Goal: Information Seeking & Learning: Learn about a topic

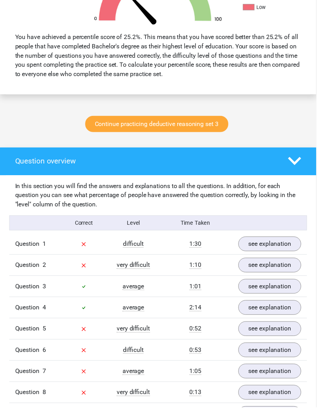
scroll to position [311, 0]
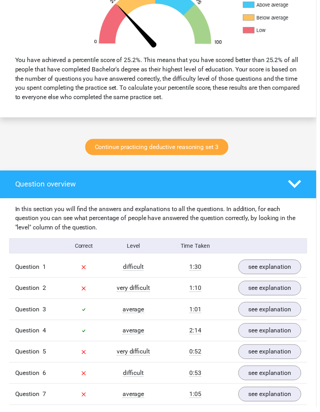
click at [213, 211] on div "In this section you will find the answers and explanations to all the questions…" at bounding box center [159, 221] width 301 height 28
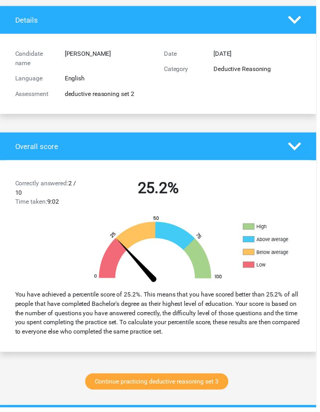
scroll to position [0, 0]
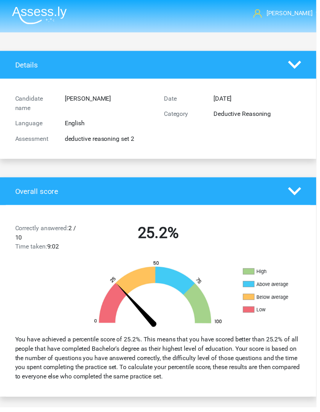
click at [43, 22] on img at bounding box center [39, 15] width 55 height 18
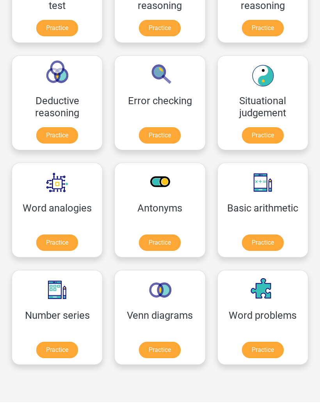
scroll to position [283, 0]
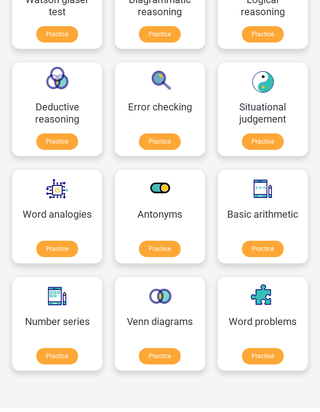
click at [69, 362] on link "Practice" at bounding box center [57, 356] width 42 height 16
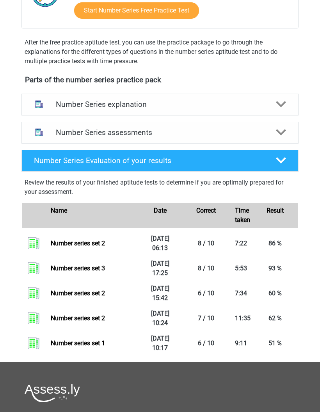
scroll to position [214, 0]
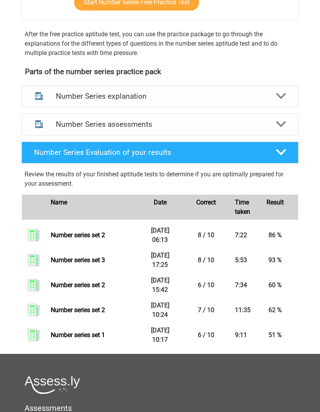
click at [105, 236] on link "Number series set 2" at bounding box center [78, 234] width 54 height 7
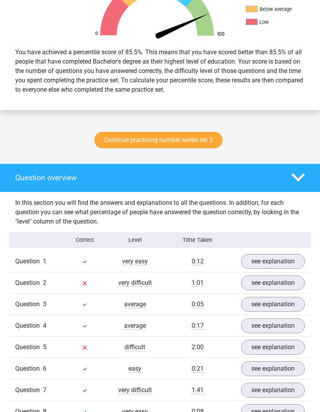
scroll to position [300, 0]
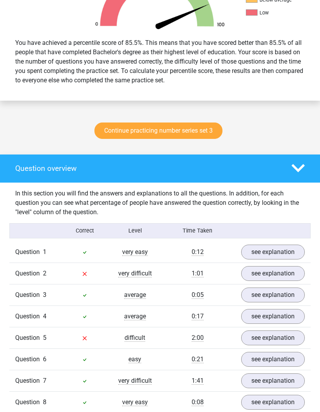
click at [203, 133] on link "Continue practicing number series set 3" at bounding box center [158, 131] width 128 height 16
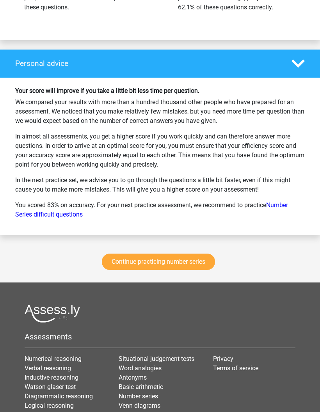
scroll to position [981, 0]
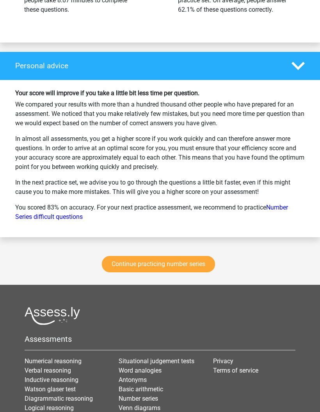
click at [186, 264] on link "Continue practicing number series" at bounding box center [158, 264] width 113 height 16
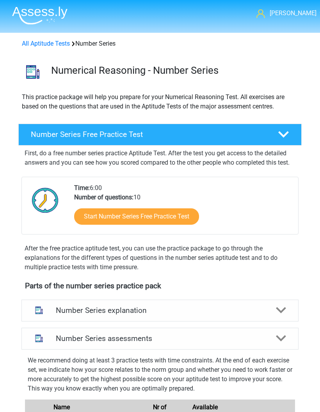
scroll to position [325, 0]
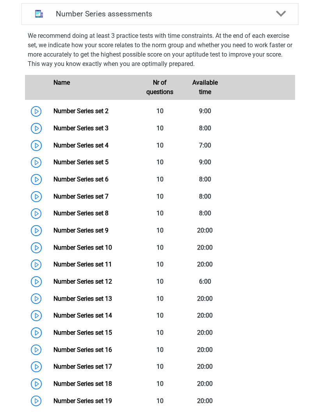
click at [53, 107] on link "Number Series set 2" at bounding box center [80, 110] width 55 height 7
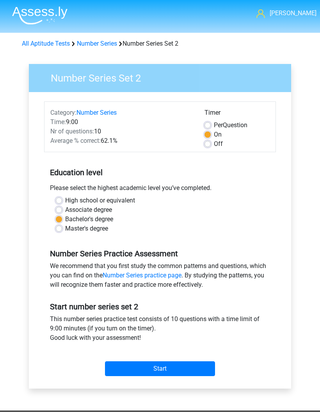
click at [173, 362] on input "Start" at bounding box center [160, 368] width 110 height 15
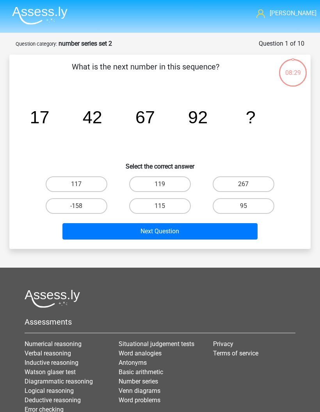
click at [95, 186] on label "117" at bounding box center [77, 184] width 62 height 16
click at [82, 186] on input "117" at bounding box center [78, 186] width 5 height 5
radio input "true"
click at [174, 231] on button "Next Question" at bounding box center [159, 231] width 195 height 16
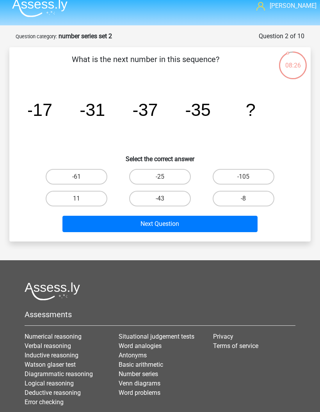
scroll to position [7, 0]
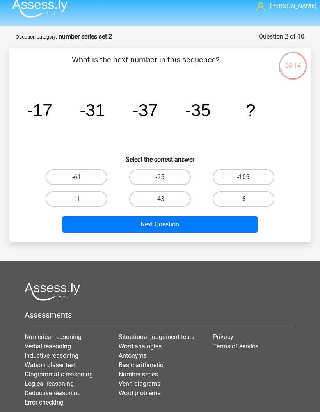
click at [180, 170] on label "-25" at bounding box center [160, 177] width 62 height 16
click at [165, 177] on input "-25" at bounding box center [162, 179] width 5 height 5
radio input "true"
click at [203, 228] on button "Next Question" at bounding box center [159, 224] width 195 height 16
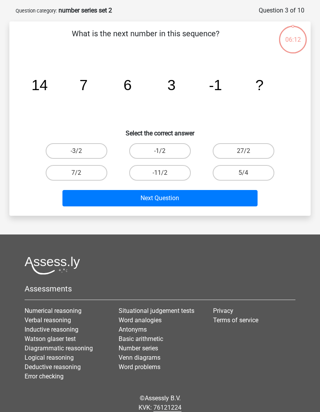
scroll to position [39, 0]
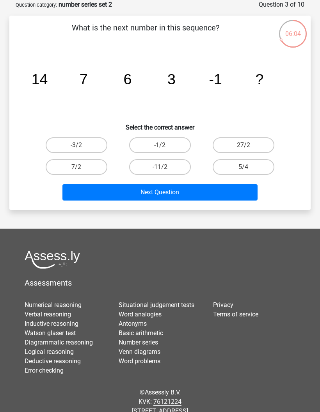
click at [173, 145] on label "-1/2" at bounding box center [160, 145] width 62 height 16
click at [165, 145] on input "-1/2" at bounding box center [162, 147] width 5 height 5
radio input "true"
click at [206, 198] on button "Next Question" at bounding box center [159, 192] width 195 height 16
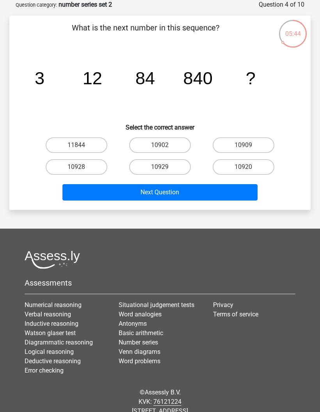
click at [266, 164] on label "10920" at bounding box center [244, 167] width 62 height 16
click at [248, 167] on input "10920" at bounding box center [245, 169] width 5 height 5
radio input "true"
click at [248, 189] on button "Next Question" at bounding box center [159, 192] width 195 height 16
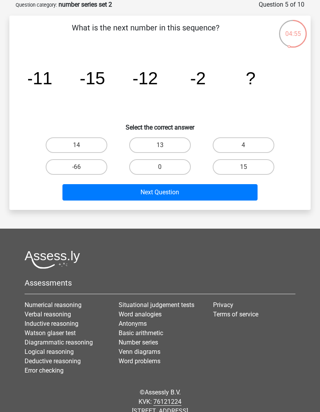
click at [246, 169] on input "15" at bounding box center [245, 169] width 5 height 5
radio input "true"
click at [243, 192] on button "Next Question" at bounding box center [159, 192] width 195 height 16
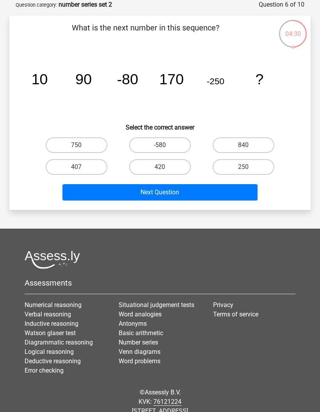
click at [176, 168] on label "420" at bounding box center [160, 167] width 62 height 16
click at [165, 168] on input "420" at bounding box center [162, 169] width 5 height 5
radio input "true"
click at [200, 190] on button "Next Question" at bounding box center [159, 192] width 195 height 16
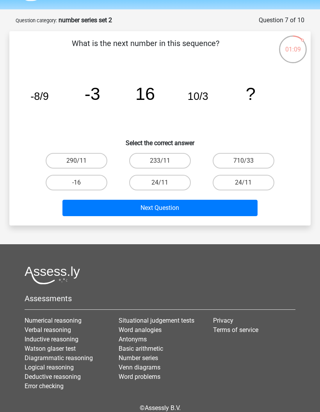
scroll to position [24, 0]
click at [239, 159] on label "710/33" at bounding box center [244, 161] width 62 height 16
click at [243, 160] on input "710/33" at bounding box center [245, 162] width 5 height 5
radio input "true"
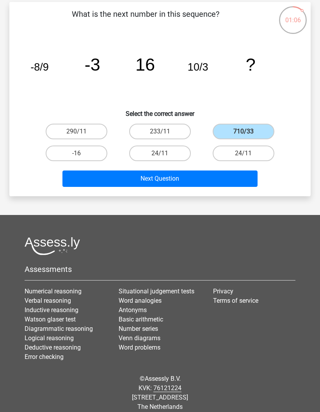
scroll to position [62, 0]
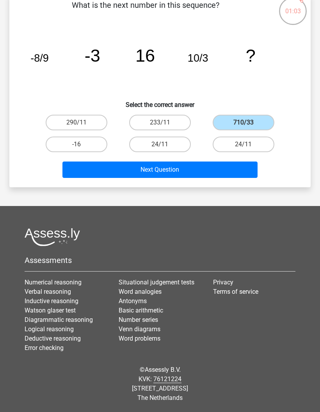
click at [231, 166] on button "Next Question" at bounding box center [159, 169] width 195 height 16
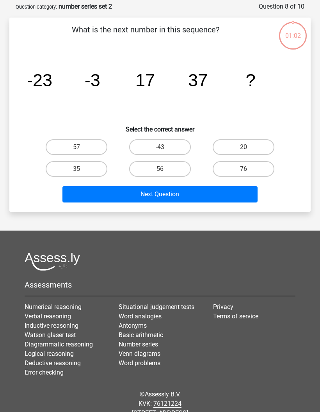
scroll to position [35, 0]
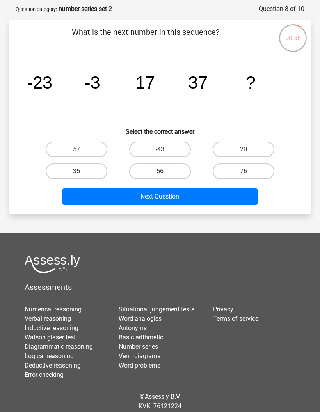
click at [98, 151] on label "57" at bounding box center [77, 150] width 62 height 16
click at [82, 151] on input "57" at bounding box center [78, 151] width 5 height 5
radio input "true"
click at [196, 202] on button "Next Question" at bounding box center [159, 196] width 195 height 16
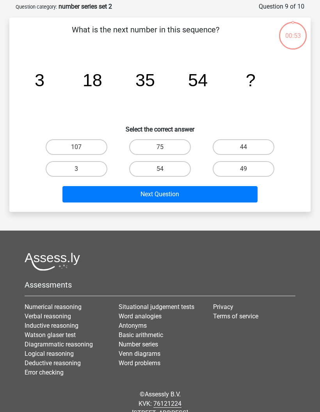
scroll to position [39, 0]
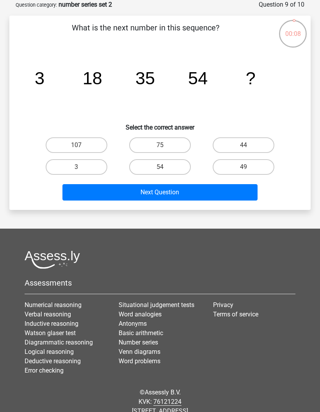
click at [169, 147] on label "75" at bounding box center [160, 145] width 62 height 16
click at [165, 147] on input "75" at bounding box center [162, 147] width 5 height 5
radio input "true"
click at [204, 193] on button "Next Question" at bounding box center [159, 192] width 195 height 16
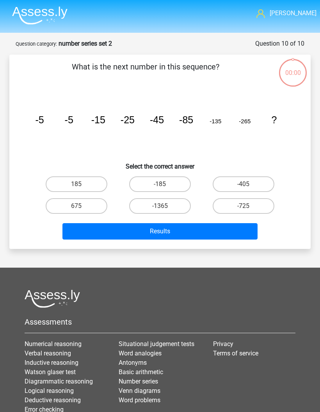
scroll to position [39, 0]
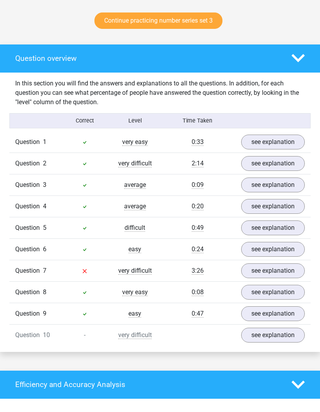
click at [258, 270] on link "see explanation" at bounding box center [273, 271] width 64 height 15
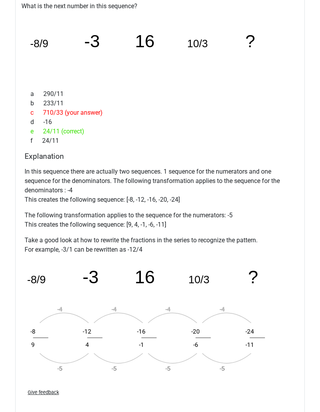
scroll to position [695, 0]
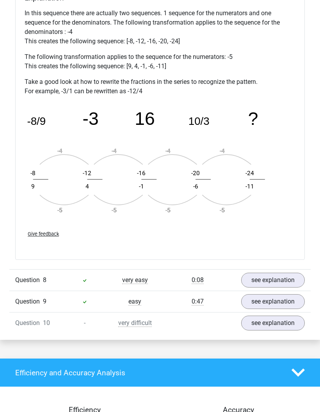
click at [270, 317] on link "see explanation" at bounding box center [273, 323] width 64 height 15
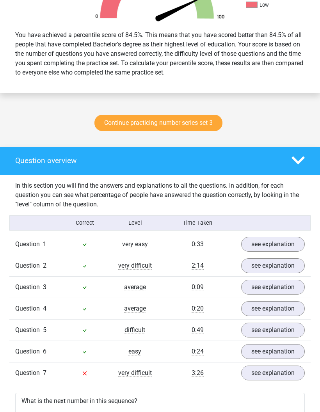
scroll to position [311, 0]
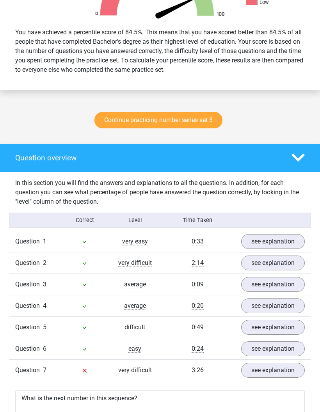
click at [202, 117] on link "Continue practicing number series set 3" at bounding box center [158, 120] width 128 height 16
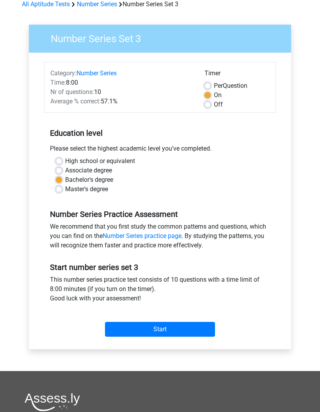
scroll to position [39, 0]
click at [192, 330] on input "Start" at bounding box center [160, 329] width 110 height 15
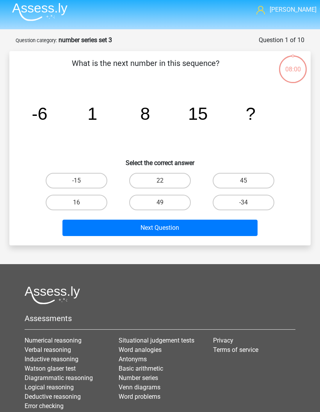
scroll to position [8, 0]
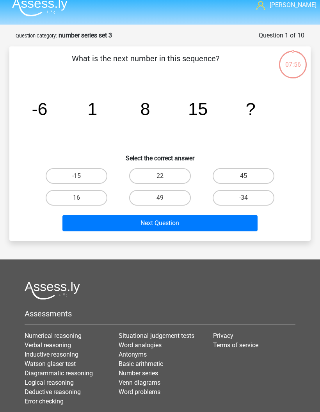
click at [169, 174] on label "22" at bounding box center [160, 176] width 62 height 16
click at [165, 176] on input "22" at bounding box center [162, 178] width 5 height 5
radio input "true"
click at [185, 225] on button "Next Question" at bounding box center [159, 223] width 195 height 16
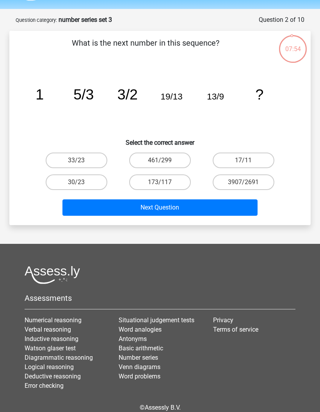
scroll to position [24, 0]
click at [100, 156] on label "33/23" at bounding box center [77, 161] width 62 height 16
click at [82, 160] on input "33/23" at bounding box center [78, 162] width 5 height 5
radio input "true"
click at [176, 206] on button "Next Question" at bounding box center [159, 207] width 195 height 16
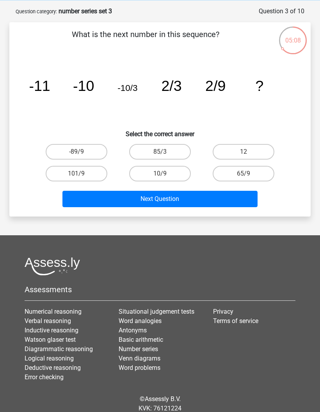
scroll to position [28, 0]
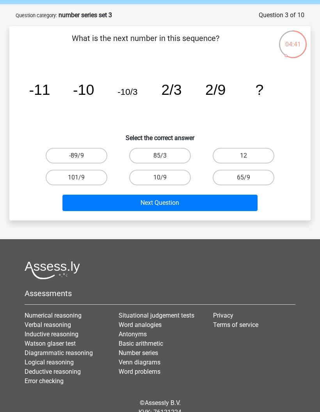
click at [232, 153] on label "12" at bounding box center [244, 156] width 62 height 16
click at [243, 156] on input "12" at bounding box center [245, 158] width 5 height 5
radio input "true"
click at [179, 152] on label "85/3" at bounding box center [160, 156] width 62 height 16
click at [165, 156] on input "85/3" at bounding box center [162, 158] width 5 height 5
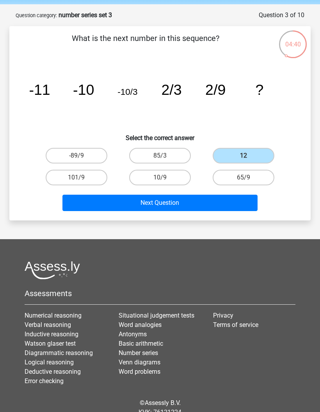
radio input "true"
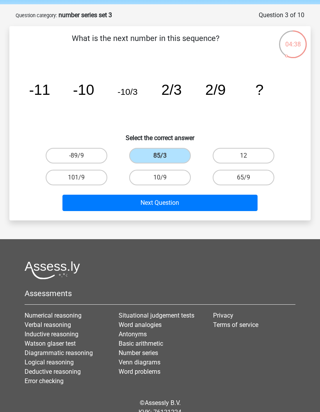
click at [181, 174] on label "10/9" at bounding box center [160, 178] width 62 height 16
click at [165, 177] on input "10/9" at bounding box center [162, 179] width 5 height 5
radio input "true"
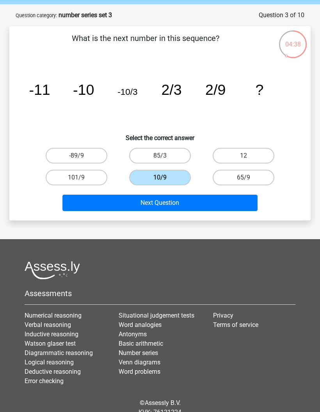
click at [196, 203] on button "Next Question" at bounding box center [159, 203] width 195 height 16
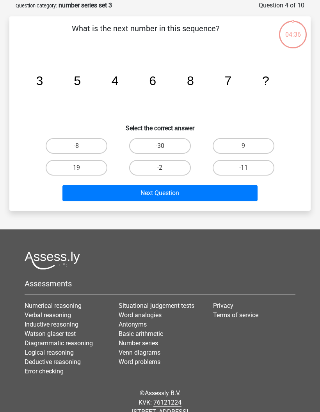
scroll to position [39, 0]
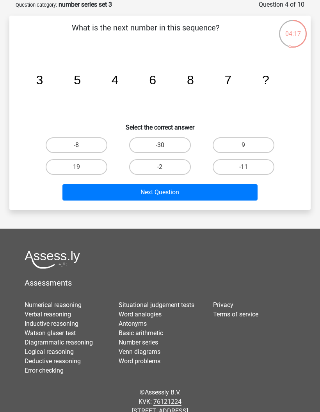
click at [247, 134] on div "What is the next number in this sequence? image/svg+xml 3 5 4 6 8 7 ? Select th…" at bounding box center [159, 113] width 295 height 182
click at [243, 145] on label "9" at bounding box center [244, 145] width 62 height 16
click at [243, 145] on input "9" at bounding box center [245, 147] width 5 height 5
radio input "true"
click at [228, 199] on button "Next Question" at bounding box center [159, 192] width 195 height 16
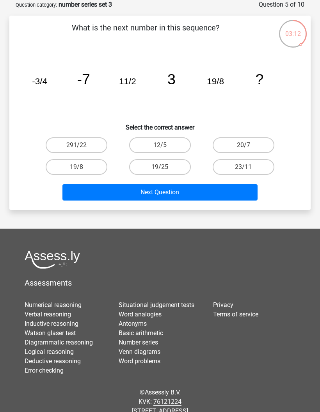
click at [181, 138] on label "12/5" at bounding box center [160, 145] width 62 height 16
click at [165, 145] on input "12/5" at bounding box center [162, 147] width 5 height 5
radio input "true"
click at [208, 200] on button "Next Question" at bounding box center [159, 192] width 195 height 16
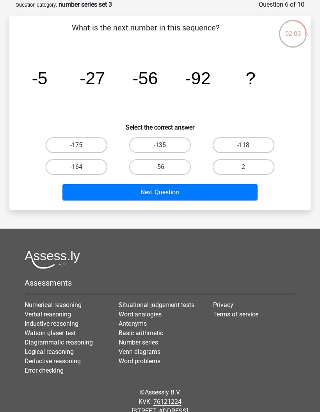
click at [175, 150] on label "-135" at bounding box center [160, 145] width 62 height 16
click at [165, 150] on input "-135" at bounding box center [162, 147] width 5 height 5
radio input "true"
click at [197, 189] on button "Next Question" at bounding box center [159, 192] width 195 height 16
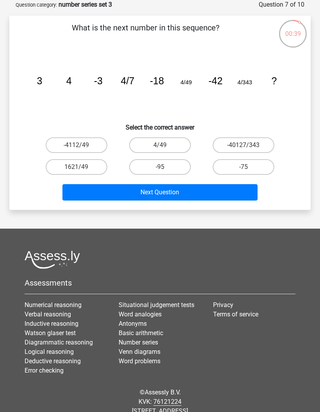
click at [258, 170] on label "-75" at bounding box center [244, 167] width 62 height 16
click at [248, 170] on input "-75" at bounding box center [245, 169] width 5 height 5
radio input "true"
click at [238, 194] on button "Next Question" at bounding box center [159, 192] width 195 height 16
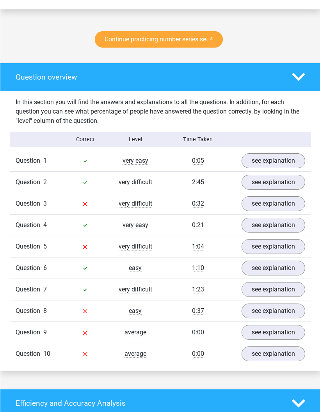
scroll to position [392, 0]
click at [269, 202] on link "see explanation" at bounding box center [273, 203] width 64 height 15
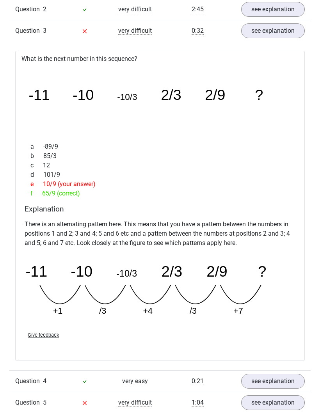
scroll to position [550, 0]
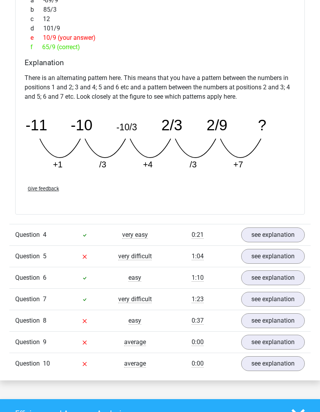
click at [268, 255] on link "see explanation" at bounding box center [273, 256] width 64 height 15
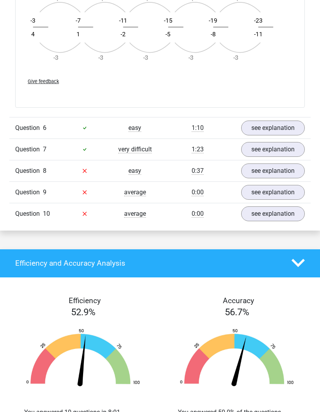
scroll to position [1300, 0]
click at [274, 173] on link "see explanation" at bounding box center [273, 170] width 64 height 15
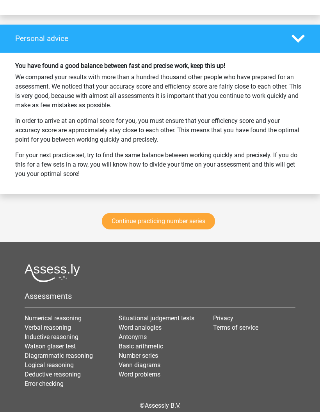
scroll to position [2145, 0]
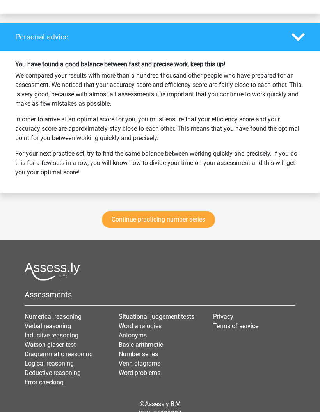
click at [185, 215] on link "Continue practicing number series" at bounding box center [158, 219] width 113 height 16
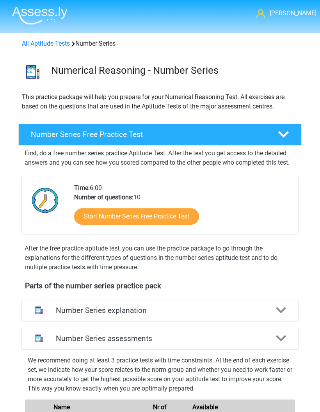
scroll to position [325, 0]
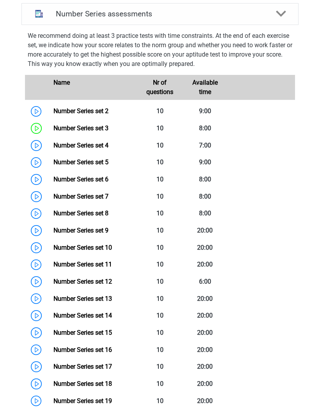
click at [53, 147] on link "Number Series set 4" at bounding box center [80, 145] width 55 height 7
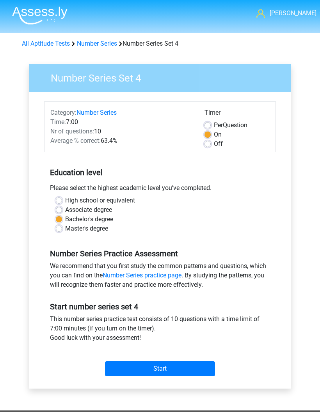
click at [187, 367] on input "Start" at bounding box center [160, 368] width 110 height 15
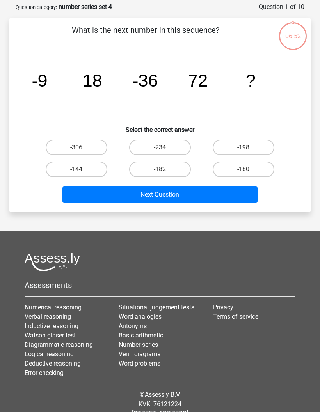
scroll to position [41, 0]
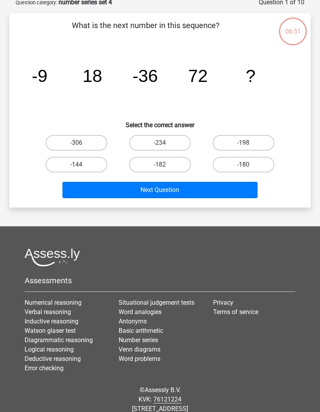
click at [90, 165] on label "-144" at bounding box center [77, 165] width 62 height 16
click at [82, 165] on input "-144" at bounding box center [78, 167] width 5 height 5
radio input "true"
click at [164, 193] on button "Next Question" at bounding box center [159, 190] width 195 height 16
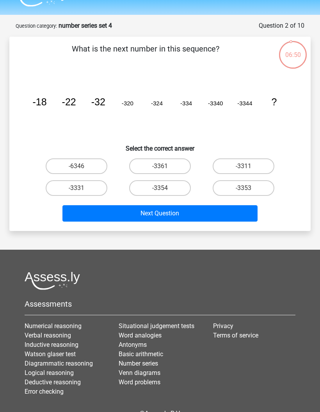
scroll to position [18, 0]
click at [181, 189] on label "-3354" at bounding box center [160, 188] width 62 height 16
click at [165, 189] on input "-3354" at bounding box center [162, 190] width 5 height 5
radio input "true"
click at [247, 216] on button "Next Question" at bounding box center [159, 213] width 195 height 16
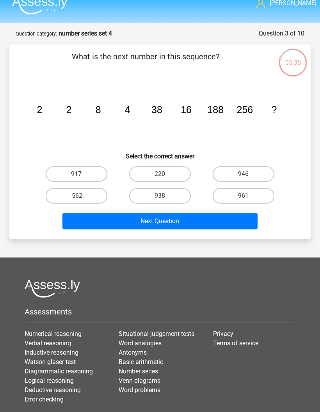
scroll to position [10, 0]
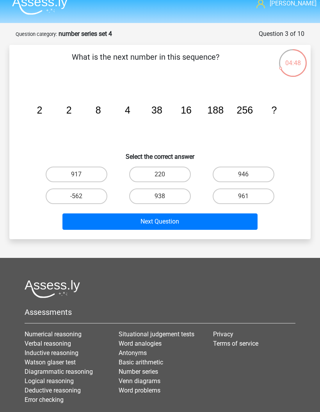
click at [172, 192] on label "938" at bounding box center [160, 196] width 62 height 16
click at [165, 196] on input "938" at bounding box center [162, 198] width 5 height 5
radio input "true"
click at [209, 222] on button "Next Question" at bounding box center [159, 221] width 195 height 16
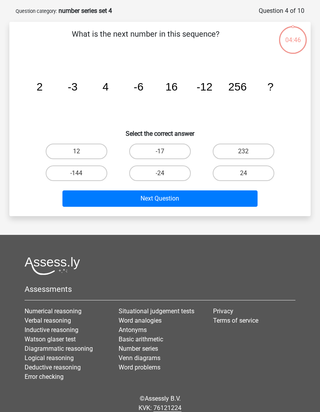
scroll to position [39, 0]
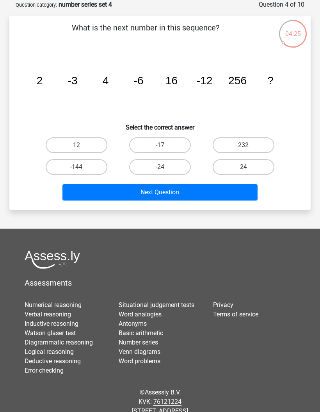
click at [178, 169] on label "-24" at bounding box center [160, 167] width 62 height 16
click at [165, 169] on input "-24" at bounding box center [162, 169] width 5 height 5
radio input "true"
click at [207, 192] on button "Next Question" at bounding box center [159, 192] width 195 height 16
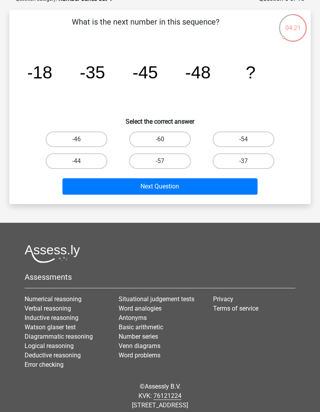
scroll to position [43, 0]
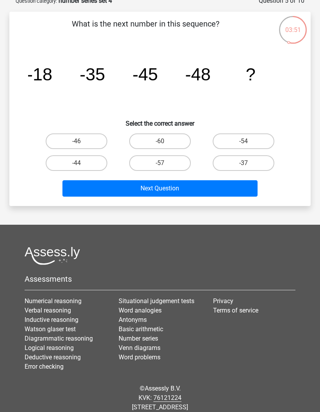
click at [89, 161] on label "-44" at bounding box center [77, 163] width 62 height 16
click at [82, 163] on input "-44" at bounding box center [78, 165] width 5 height 5
radio input "true"
click at [170, 191] on button "Next Question" at bounding box center [159, 188] width 195 height 16
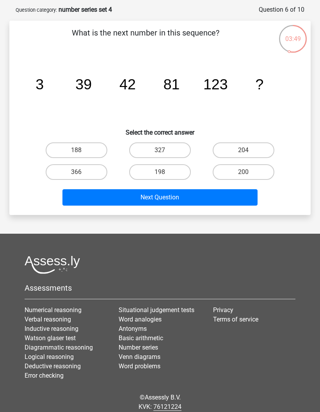
scroll to position [33, 0]
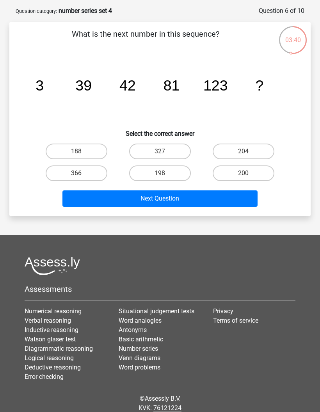
click at [253, 153] on label "204" at bounding box center [244, 152] width 62 height 16
click at [248, 153] on input "204" at bounding box center [245, 153] width 5 height 5
radio input "true"
click at [245, 200] on button "Next Question" at bounding box center [159, 198] width 195 height 16
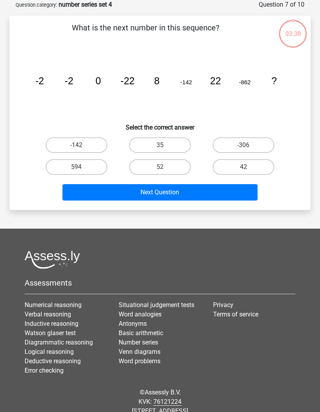
scroll to position [39, 0]
click at [248, 165] on label "42" at bounding box center [244, 167] width 62 height 16
click at [248, 167] on input "42" at bounding box center [245, 169] width 5 height 5
radio input "true"
click at [244, 190] on button "Next Question" at bounding box center [159, 192] width 195 height 16
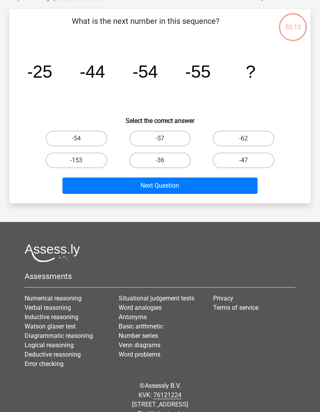
scroll to position [46, 0]
click at [250, 161] on label "-47" at bounding box center [244, 161] width 62 height 16
click at [248, 161] on input "-47" at bounding box center [245, 162] width 5 height 5
radio input "true"
click at [245, 185] on button "Next Question" at bounding box center [159, 185] width 195 height 16
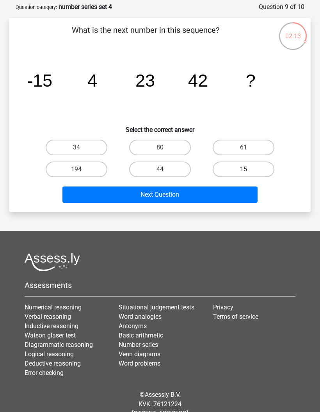
scroll to position [35, 0]
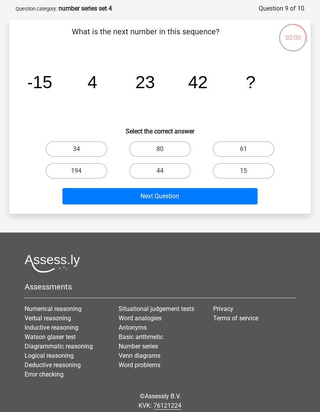
click at [242, 146] on label "61" at bounding box center [244, 149] width 62 height 16
click at [243, 149] on input "61" at bounding box center [245, 151] width 5 height 5
radio input "true"
click at [244, 195] on button "Next Question" at bounding box center [159, 196] width 195 height 16
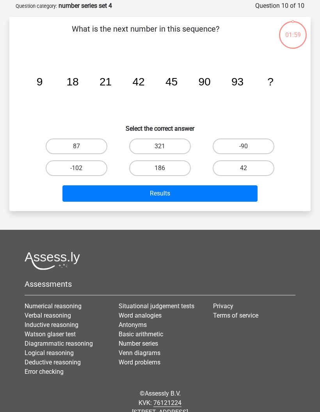
scroll to position [39, 0]
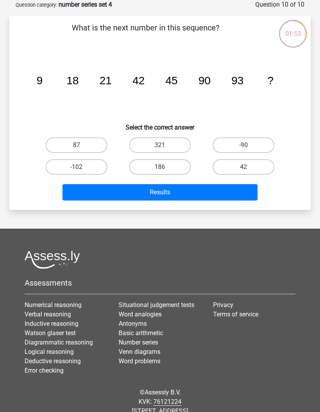
click at [173, 167] on label "186" at bounding box center [160, 167] width 62 height 16
click at [165, 167] on input "186" at bounding box center [162, 169] width 5 height 5
radio input "true"
click at [215, 193] on button "Results" at bounding box center [159, 192] width 195 height 16
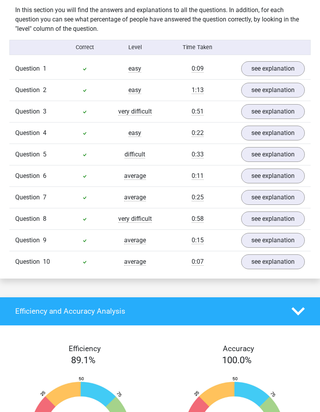
scroll to position [484, 0]
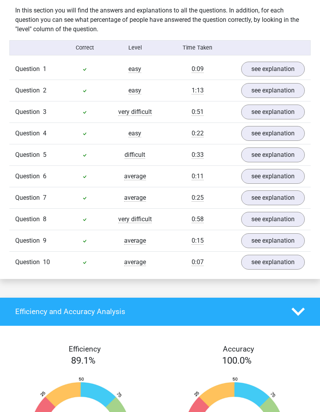
click at [270, 217] on link "see explanation" at bounding box center [273, 219] width 64 height 15
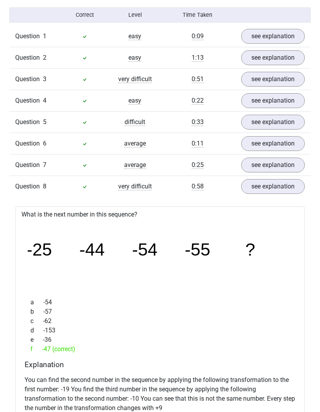
click at [280, 145] on link "see explanation" at bounding box center [273, 144] width 64 height 15
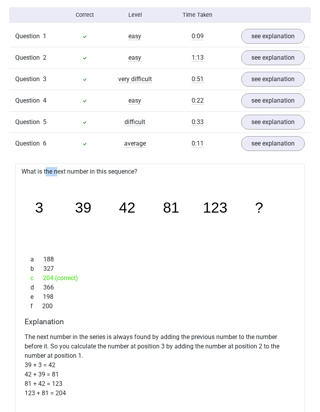
click at [280, 143] on link "see explanation" at bounding box center [273, 143] width 64 height 15
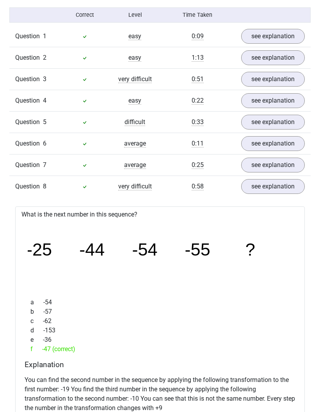
click at [272, 186] on link "see explanation" at bounding box center [273, 186] width 64 height 15
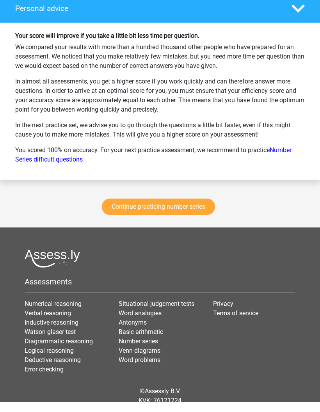
scroll to position [1060, 0]
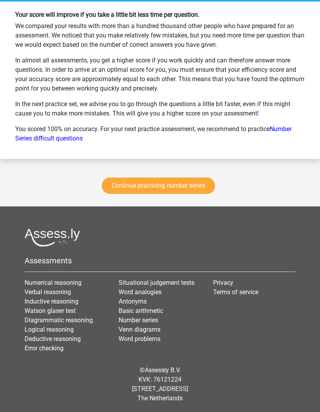
click at [203, 188] on link "Continue practicing number series" at bounding box center [158, 185] width 113 height 16
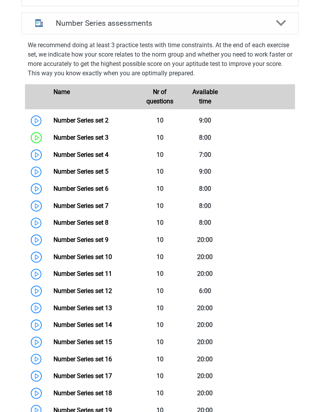
scroll to position [318, 0]
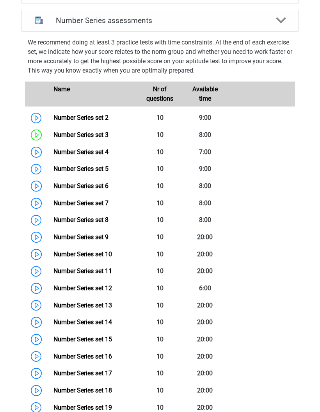
click at [53, 171] on link "Number Series set 5" at bounding box center [80, 168] width 55 height 7
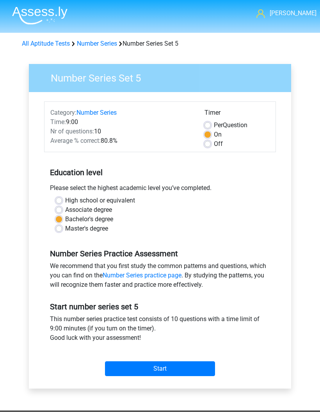
click at [185, 369] on input "Start" at bounding box center [160, 368] width 110 height 15
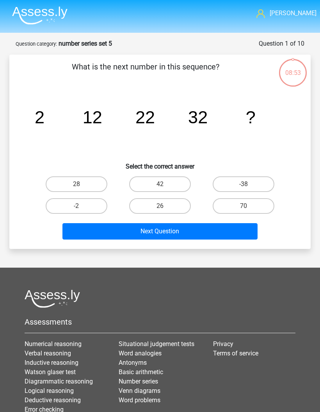
click at [175, 186] on label "42" at bounding box center [160, 184] width 62 height 16
click at [165, 186] on input "42" at bounding box center [162, 186] width 5 height 5
radio input "true"
click at [211, 234] on button "Next Question" at bounding box center [159, 231] width 195 height 16
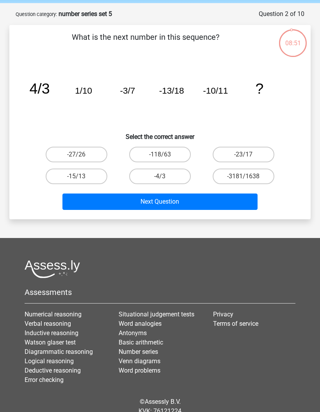
scroll to position [30, 0]
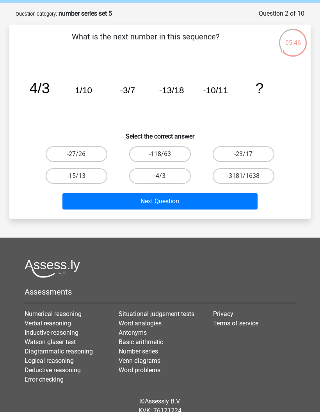
click at [87, 172] on label "-15/13" at bounding box center [77, 176] width 62 height 16
click at [82, 176] on input "-15/13" at bounding box center [78, 178] width 5 height 5
radio input "true"
click at [90, 200] on button "Next Question" at bounding box center [159, 201] width 195 height 16
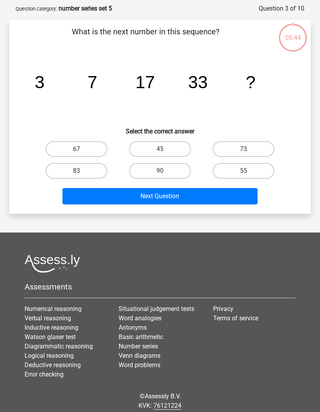
scroll to position [39, 0]
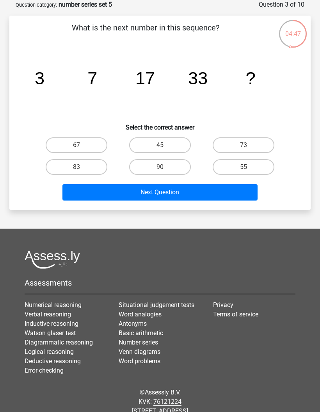
click at [64, 143] on label "67" at bounding box center [77, 145] width 62 height 16
click at [76, 145] on input "67" at bounding box center [78, 147] width 5 height 5
radio input "true"
click at [236, 199] on button "Next Question" at bounding box center [159, 192] width 195 height 16
click at [174, 171] on label "-855" at bounding box center [160, 167] width 62 height 16
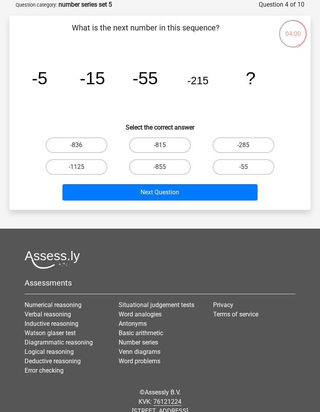
click at [165, 171] on input "-855" at bounding box center [162, 169] width 5 height 5
radio input "true"
click at [205, 193] on button "Next Question" at bounding box center [159, 192] width 195 height 16
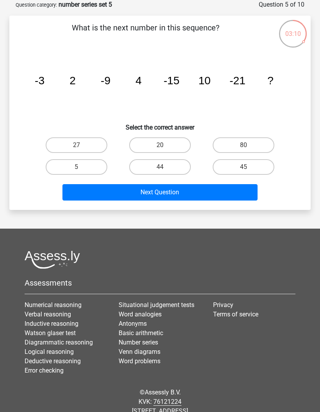
click at [177, 136] on div "20" at bounding box center [159, 145] width 83 height 22
click at [179, 149] on label "20" at bounding box center [160, 145] width 62 height 16
click at [165, 149] on input "20" at bounding box center [162, 147] width 5 height 5
radio input "true"
click at [209, 196] on button "Next Question" at bounding box center [159, 192] width 195 height 16
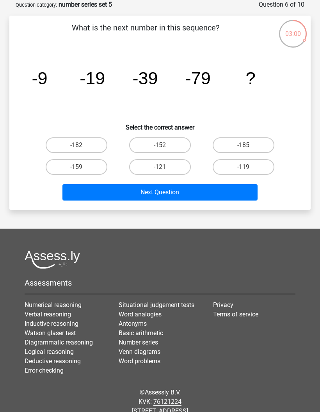
click at [59, 165] on label "-159" at bounding box center [77, 167] width 62 height 16
click at [76, 167] on input "-159" at bounding box center [78, 169] width 5 height 5
radio input "true"
click at [232, 190] on button "Next Question" at bounding box center [159, 192] width 195 height 16
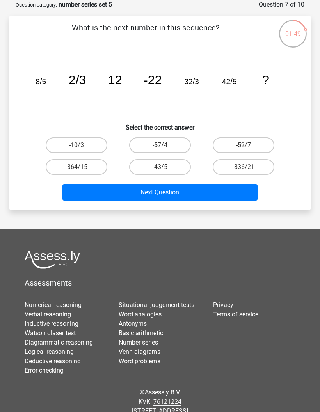
click at [261, 141] on label "-52/7" at bounding box center [244, 145] width 62 height 16
click at [248, 145] on input "-52/7" at bounding box center [245, 147] width 5 height 5
radio input "true"
click at [238, 191] on button "Next Question" at bounding box center [159, 192] width 195 height 16
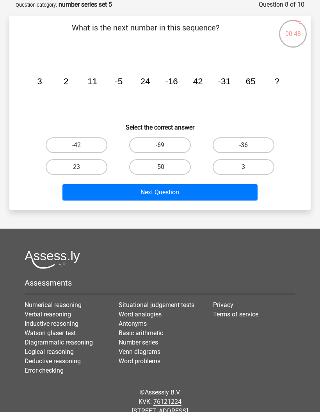
click at [60, 149] on label "-42" at bounding box center [77, 145] width 62 height 16
click at [76, 149] on input "-42" at bounding box center [78, 147] width 5 height 5
radio input "true"
click at [233, 206] on div "What is the next number in this sequence? image/svg+xml 3 2 11 -5 24 -16 42 -31…" at bounding box center [159, 113] width 301 height 194
click at [215, 194] on button "Next Question" at bounding box center [159, 192] width 195 height 16
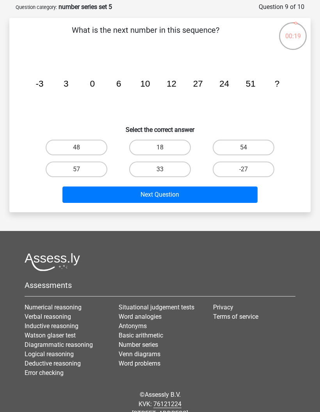
scroll to position [37, 0]
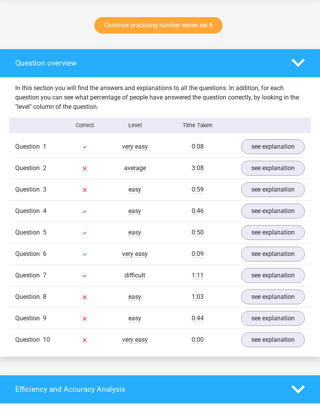
scroll to position [406, 0]
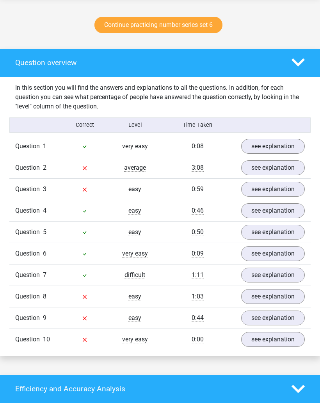
click at [268, 167] on link "see explanation" at bounding box center [273, 167] width 64 height 15
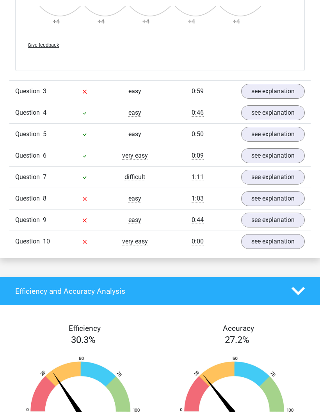
scroll to position [939, 0]
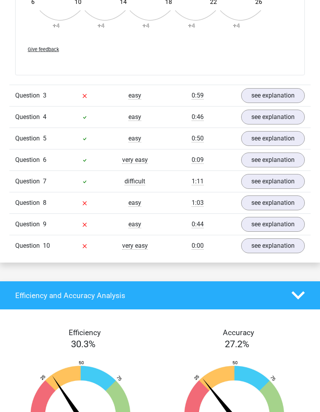
click at [285, 202] on link "see explanation" at bounding box center [273, 202] width 64 height 15
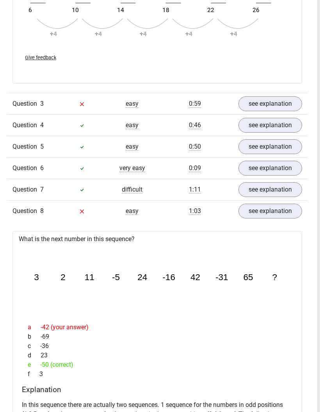
scroll to position [931, 3]
click at [277, 108] on link "see explanation" at bounding box center [270, 103] width 64 height 15
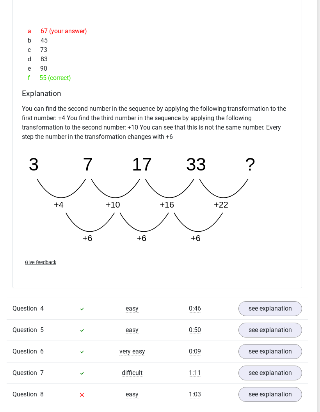
scroll to position [1152, 3]
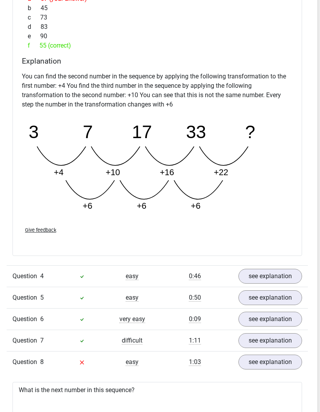
click at [263, 143] on icon "image/svg+xml 3 7 17 33 ? +4 +10 +16 +22 +6 +6 +6" at bounding box center [157, 165] width 271 height 101
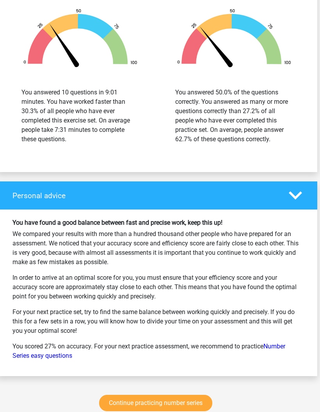
scroll to position [2110, 3]
click at [188, 400] on link "Continue practicing number series" at bounding box center [155, 403] width 113 height 16
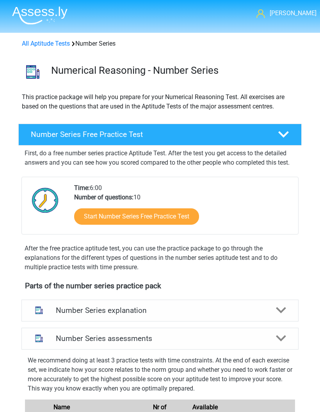
scroll to position [325, 0]
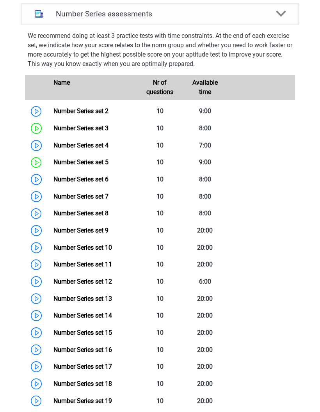
click at [53, 176] on link "Number Series set 6" at bounding box center [80, 179] width 55 height 7
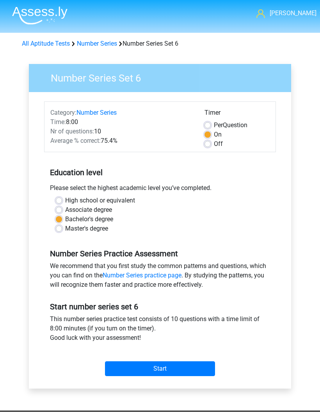
click at [182, 376] on input "Start" at bounding box center [160, 368] width 110 height 15
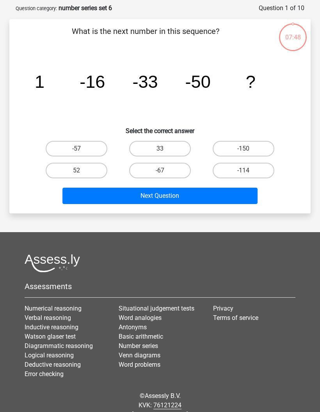
scroll to position [35, 0]
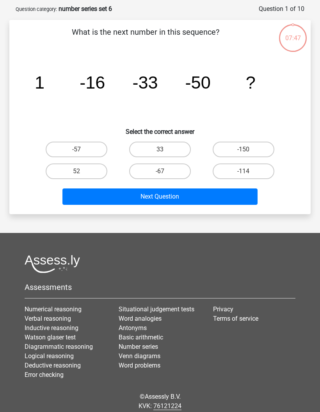
click at [177, 172] on label "-67" at bounding box center [160, 171] width 62 height 16
click at [165, 172] on input "-67" at bounding box center [162, 173] width 5 height 5
radio input "true"
click at [217, 195] on button "Next Question" at bounding box center [159, 196] width 195 height 16
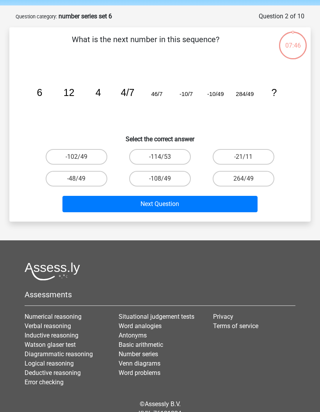
scroll to position [27, 0]
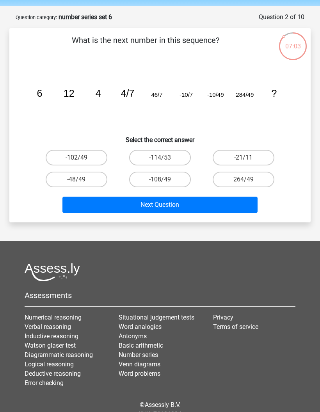
click at [199, 207] on button "Next Question" at bounding box center [159, 205] width 195 height 16
click at [89, 165] on label "-102/49" at bounding box center [77, 158] width 62 height 16
click at [82, 163] on input "-102/49" at bounding box center [78, 160] width 5 height 5
radio input "true"
click at [174, 206] on button "Next Question" at bounding box center [159, 205] width 195 height 16
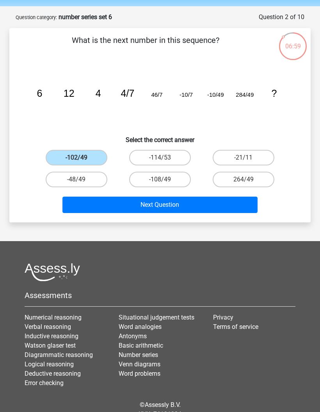
click at [220, 206] on button "Next Question" at bounding box center [159, 205] width 195 height 16
click at [202, 119] on icon "image/svg+xml 6 12 4 4/7 46/7 -10/7 -10/49 284/49 ?" at bounding box center [160, 97] width 264 height 66
click at [94, 154] on label "-102/49" at bounding box center [77, 158] width 62 height 16
click at [82, 158] on input "-102/49" at bounding box center [78, 160] width 5 height 5
click at [94, 158] on label "-102/49" at bounding box center [77, 158] width 62 height 16
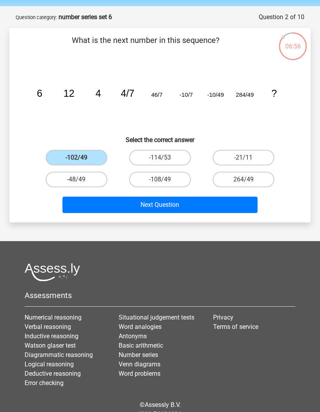
click at [82, 158] on input "-102/49" at bounding box center [78, 160] width 5 height 5
click at [152, 204] on button "Next Question" at bounding box center [159, 205] width 195 height 16
click at [173, 158] on label "-114/53" at bounding box center [160, 158] width 62 height 16
click at [165, 158] on input "-114/53" at bounding box center [162, 160] width 5 height 5
radio input "true"
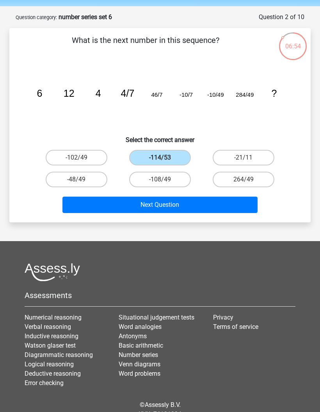
click at [177, 200] on button "Next Question" at bounding box center [159, 205] width 195 height 16
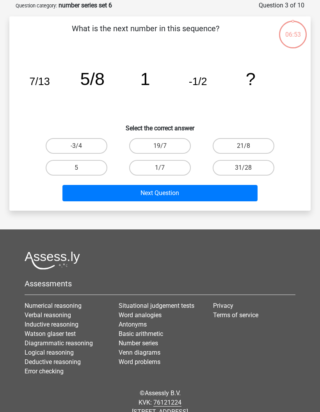
scroll to position [39, 0]
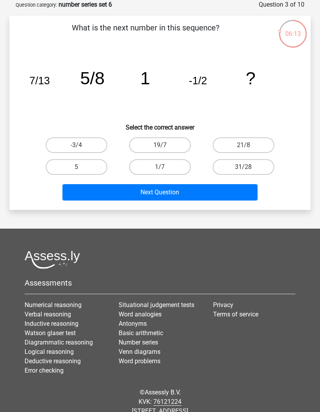
click at [174, 172] on label "1/7" at bounding box center [160, 167] width 62 height 16
click at [165, 172] on input "1/7" at bounding box center [162, 169] width 5 height 5
radio input "true"
click at [199, 198] on button "Next Question" at bounding box center [159, 192] width 195 height 16
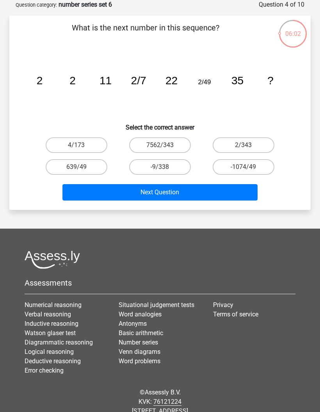
click at [246, 144] on label "2/343" at bounding box center [244, 145] width 62 height 16
click at [246, 145] on input "2/343" at bounding box center [245, 147] width 5 height 5
radio input "true"
click at [234, 195] on button "Next Question" at bounding box center [159, 192] width 195 height 16
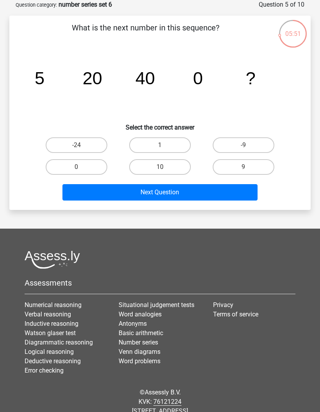
click at [96, 169] on label "0" at bounding box center [77, 167] width 62 height 16
click at [82, 169] on input "0" at bounding box center [78, 169] width 5 height 5
radio input "true"
click at [197, 194] on button "Next Question" at bounding box center [159, 192] width 195 height 16
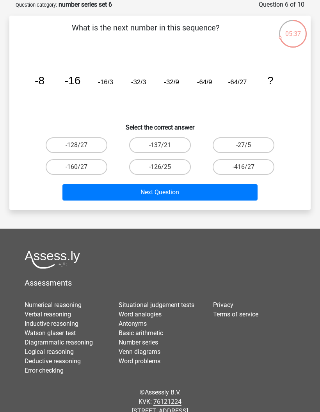
click at [96, 147] on label "-128/27" at bounding box center [77, 145] width 62 height 16
click at [82, 147] on input "-128/27" at bounding box center [78, 147] width 5 height 5
radio input "true"
click at [223, 184] on button "Next Question" at bounding box center [159, 192] width 195 height 16
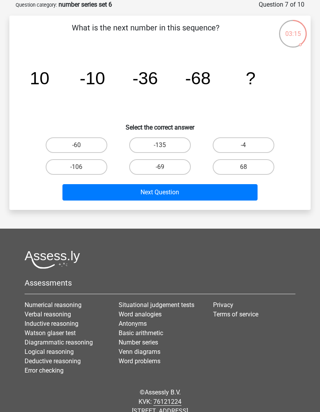
click at [88, 167] on label "-106" at bounding box center [77, 167] width 62 height 16
click at [82, 167] on input "-106" at bounding box center [78, 169] width 5 height 5
radio input "true"
click at [178, 192] on button "Next Question" at bounding box center [159, 192] width 195 height 16
click at [87, 165] on label "4" at bounding box center [77, 167] width 62 height 16
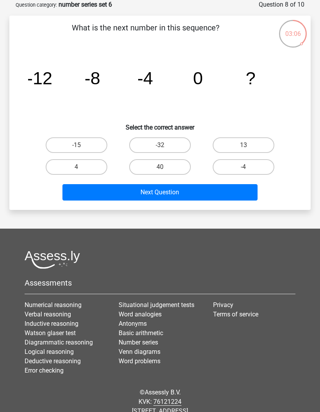
click at [82, 167] on input "4" at bounding box center [78, 169] width 5 height 5
radio input "true"
click at [200, 190] on button "Next Question" at bounding box center [159, 192] width 195 height 16
click at [178, 140] on label "-243" at bounding box center [160, 145] width 62 height 16
click at [165, 145] on input "-243" at bounding box center [162, 147] width 5 height 5
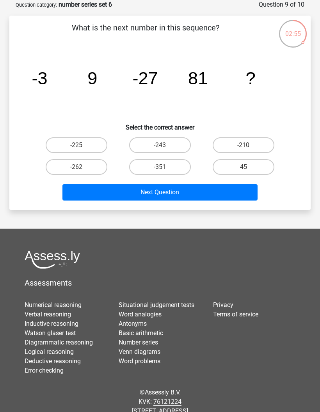
radio input "true"
click at [221, 193] on button "Next Question" at bounding box center [159, 192] width 195 height 16
click at [241, 163] on label "-204" at bounding box center [244, 167] width 62 height 16
click at [243, 167] on input "-204" at bounding box center [245, 169] width 5 height 5
radio input "true"
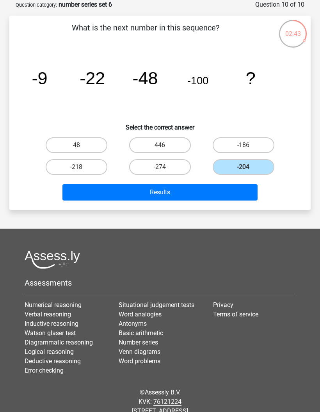
click at [240, 195] on button "Results" at bounding box center [159, 192] width 195 height 16
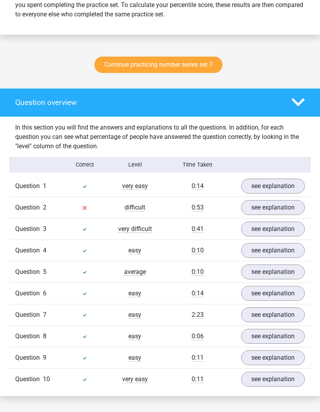
click at [279, 207] on link "see explanation" at bounding box center [273, 207] width 64 height 15
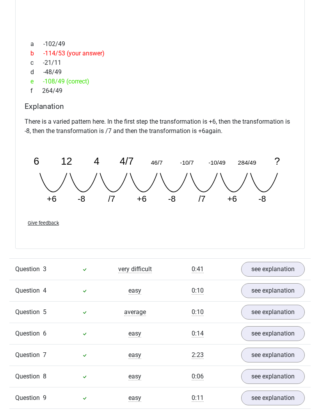
scroll to position [649, 0]
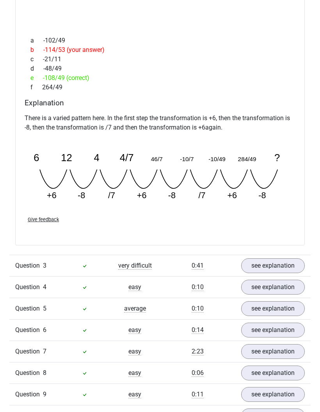
click at [278, 267] on link "see explanation" at bounding box center [273, 265] width 64 height 15
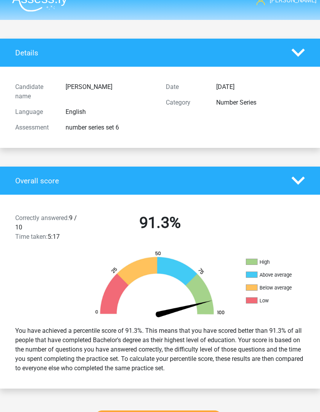
scroll to position [0, 0]
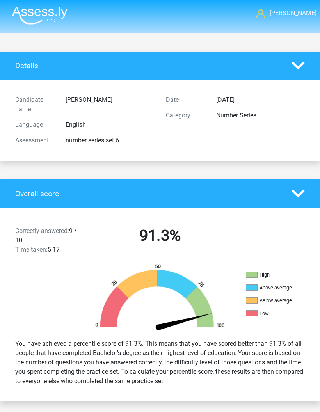
click at [297, 196] on polygon at bounding box center [297, 194] width 13 height 8
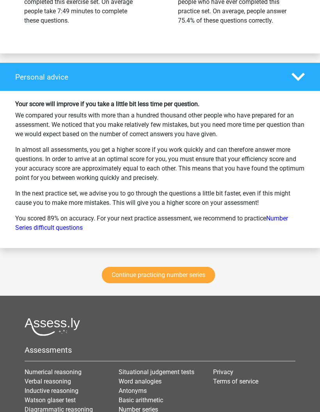
scroll to position [1540, 0]
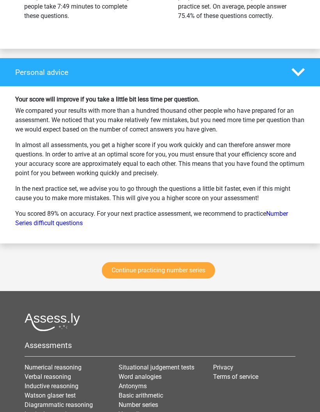
click at [185, 270] on link "Continue practicing number series" at bounding box center [158, 270] width 113 height 16
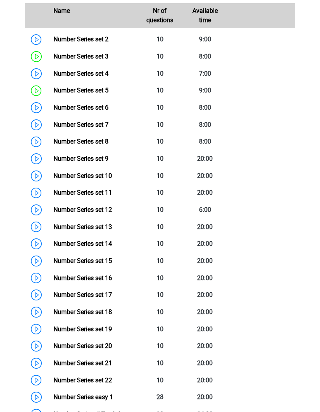
scroll to position [389, 0]
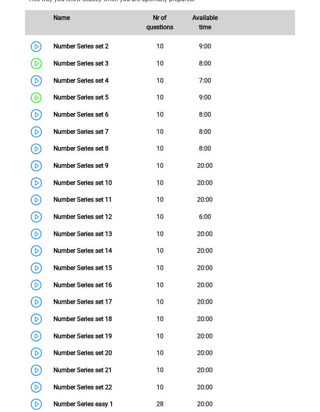
click at [105, 128] on link "Number Series set 7" at bounding box center [80, 131] width 55 height 7
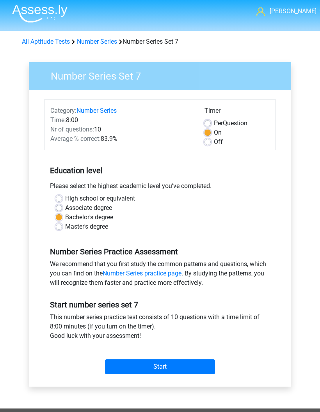
scroll to position [17, 0]
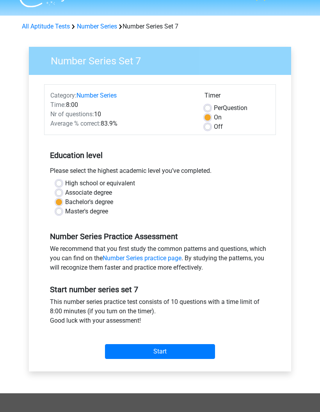
click at [192, 352] on input "Start" at bounding box center [160, 351] width 110 height 15
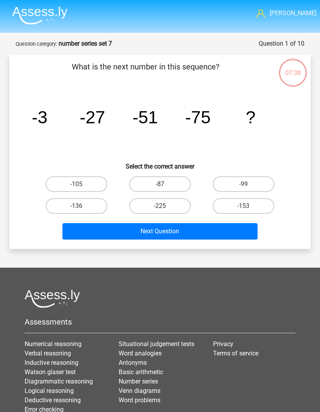
click at [240, 181] on label "-99" at bounding box center [244, 184] width 62 height 16
click at [243, 184] on input "-99" at bounding box center [245, 186] width 5 height 5
radio input "true"
click at [231, 235] on button "Next Question" at bounding box center [159, 231] width 195 height 16
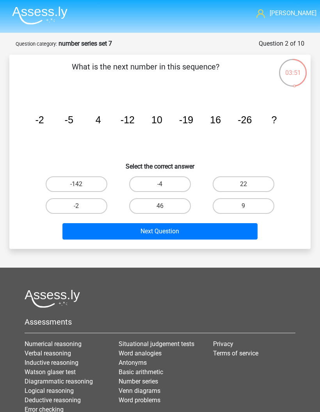
click at [49, 18] on img at bounding box center [39, 15] width 55 height 18
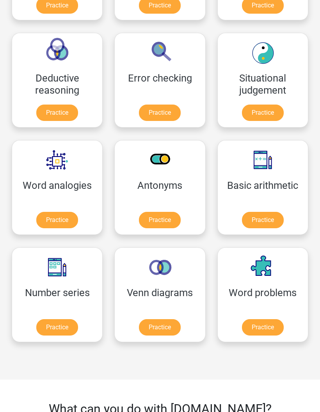
scroll to position [313, 0]
